Goal: Check status: Check status

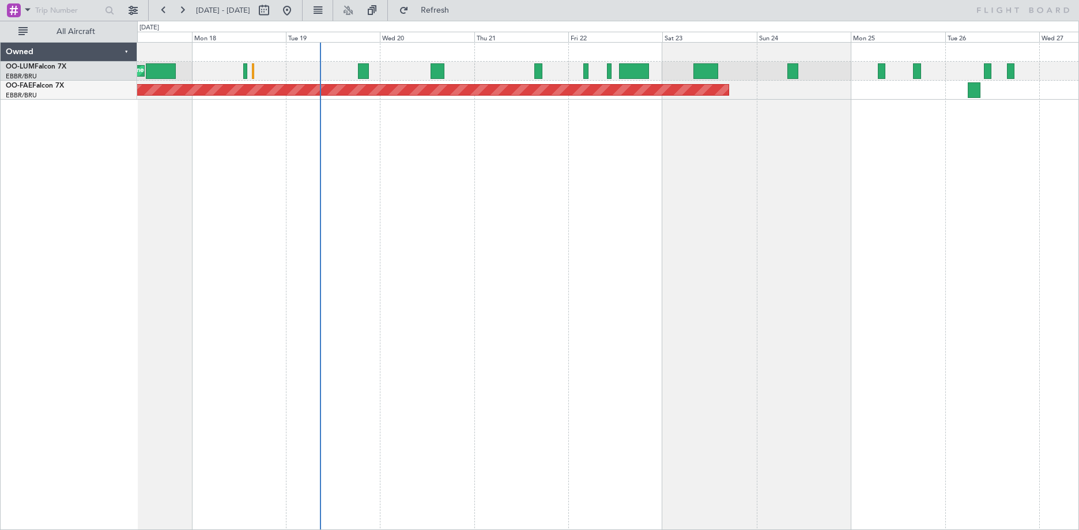
click at [649, 150] on div "Planned Maint [GEOGRAPHIC_DATA] ([GEOGRAPHIC_DATA] National) Planned Maint [GEO…" at bounding box center [608, 286] width 942 height 488
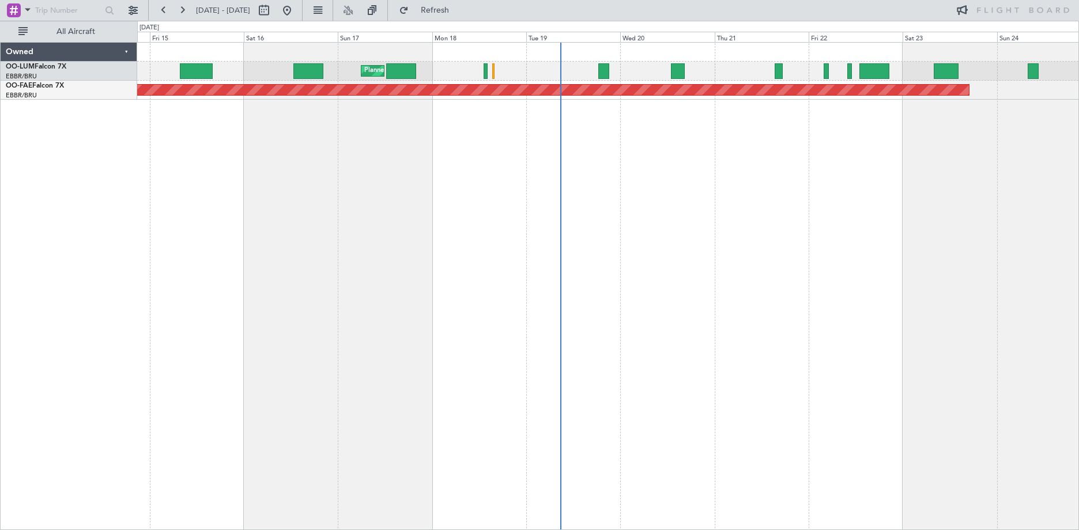
click at [575, 131] on div "Planned Maint Brussels (Brussels National) Planned Maint Kortrijk-Wevelgem" at bounding box center [608, 286] width 942 height 488
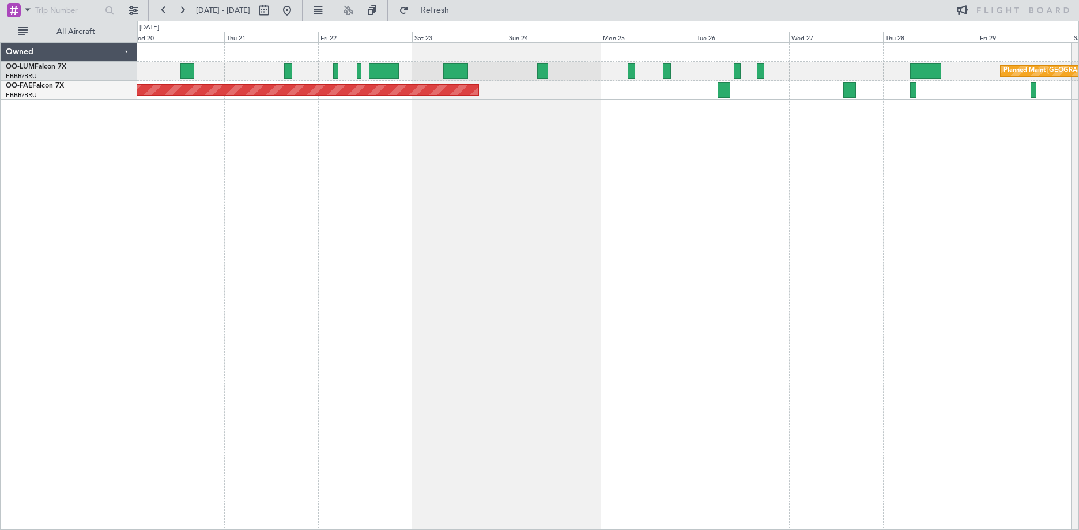
click at [522, 183] on div "Planned Maint Brussels (Brussels National) Planned Maint Kortrijk-Wevelgem" at bounding box center [608, 286] width 942 height 488
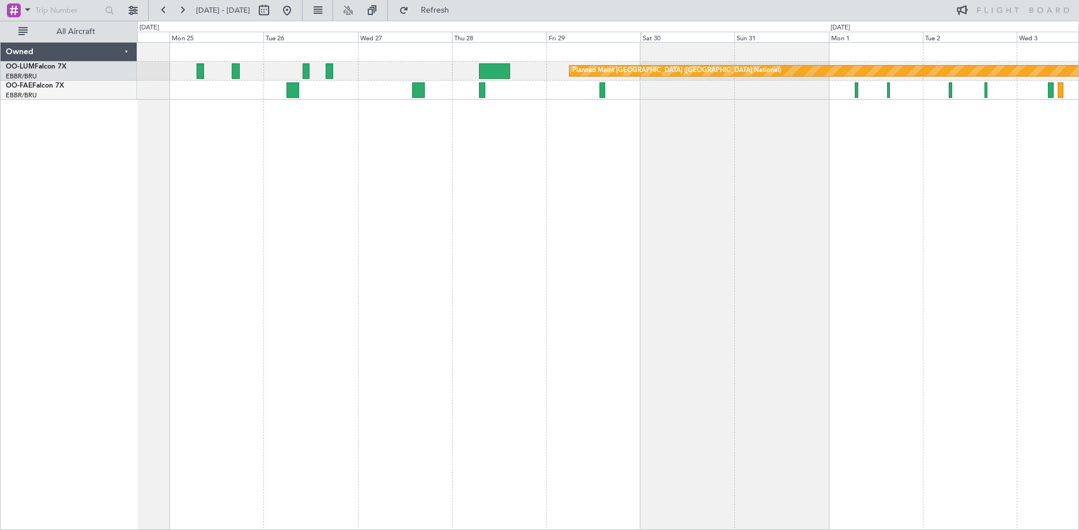
click at [513, 99] on div "Planned Maint Brussels (Brussels National) Owner Melsbroek Air Base Owner Melsb…" at bounding box center [608, 286] width 942 height 488
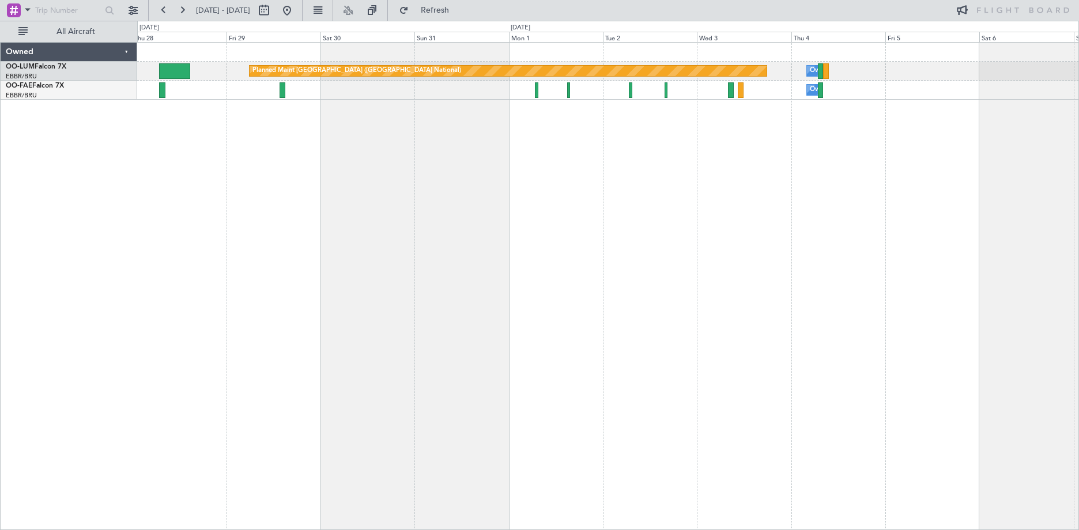
click at [777, 133] on div "Planned Maint Brussels (Brussels National) Owner Melsbroek Air Base Owner Melsb…" at bounding box center [608, 286] width 942 height 488
